Goal: Find contact information

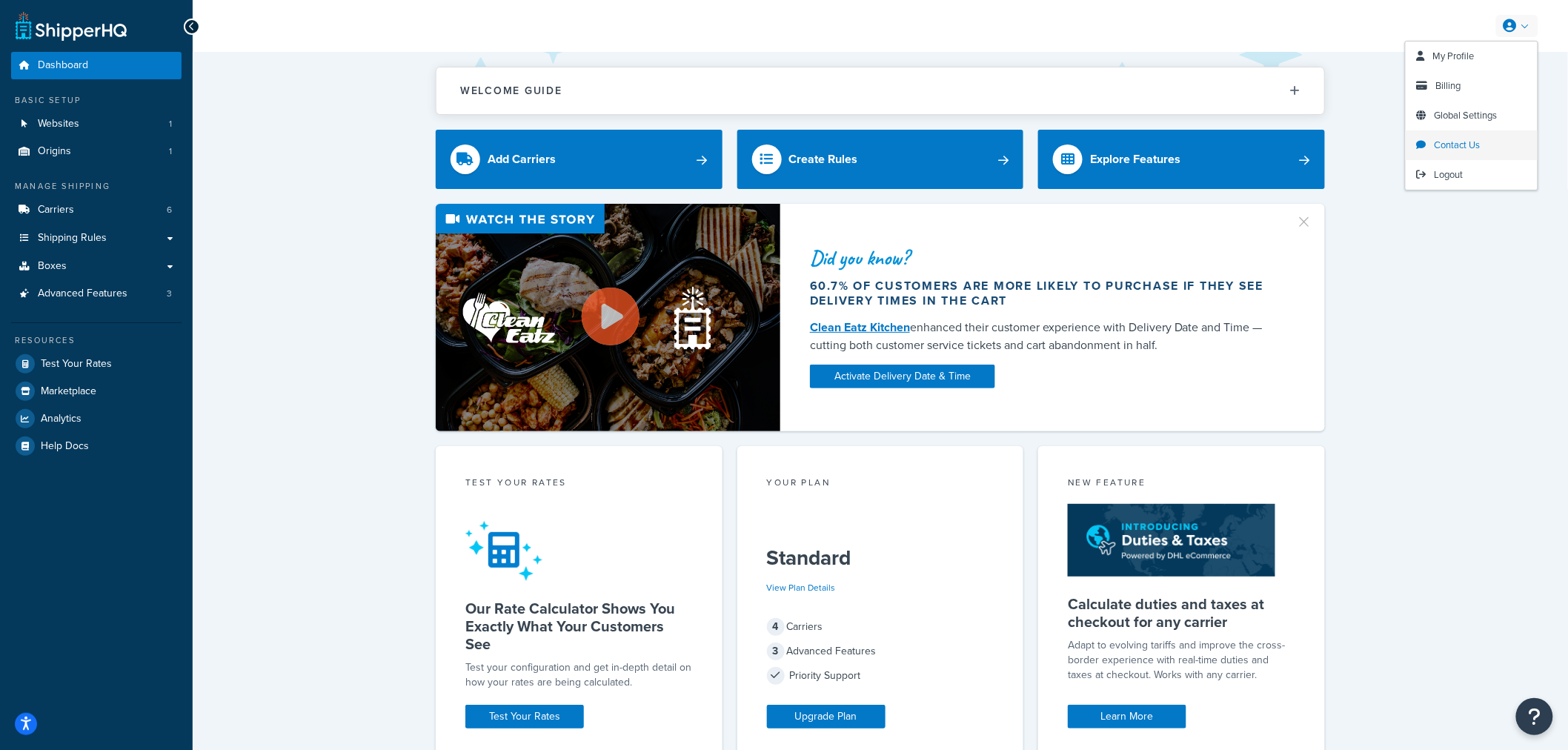
click at [1466, 138] on span "Contact Us" at bounding box center [1458, 144] width 46 height 14
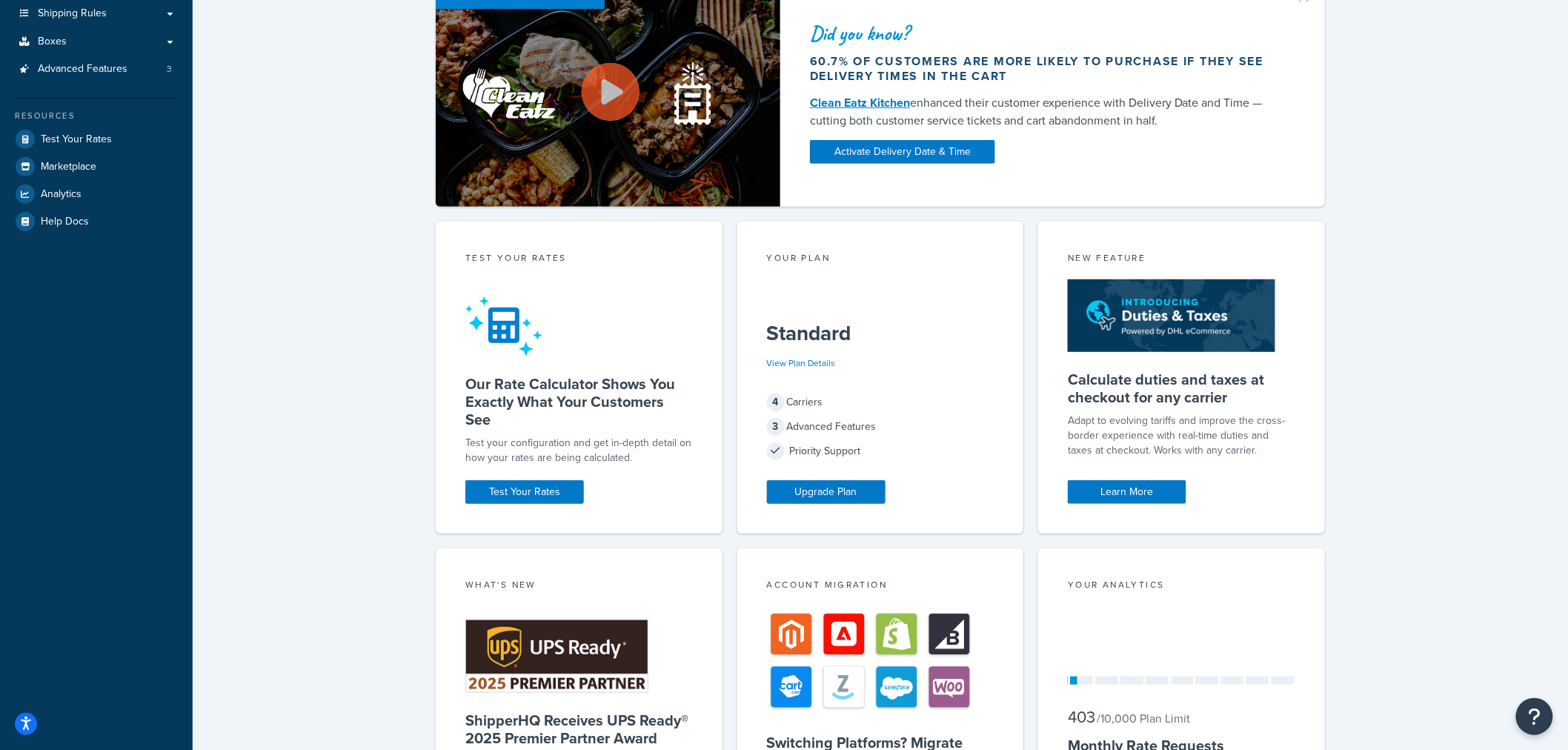
scroll to position [79, 0]
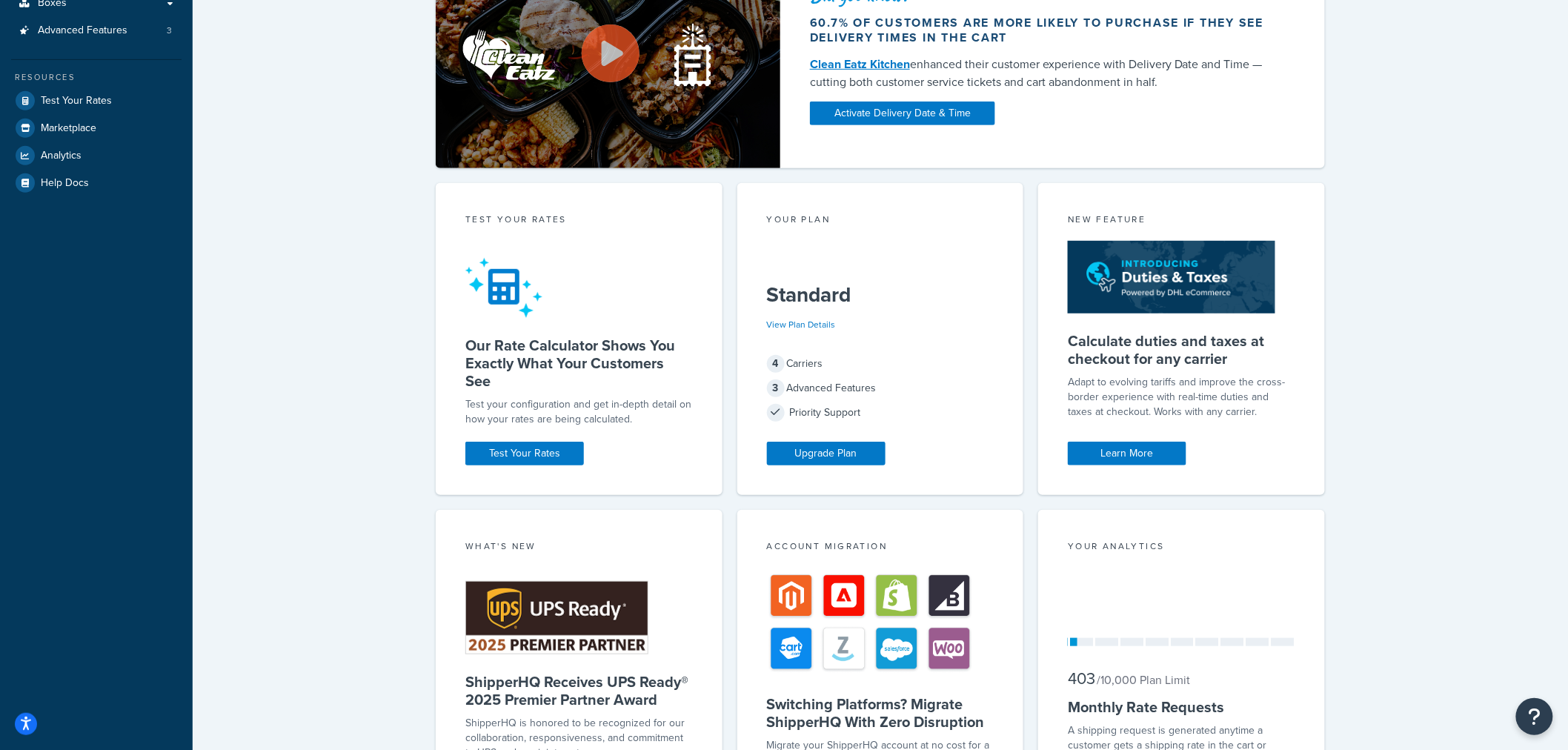
scroll to position [409, 0]
